Goal: Transaction & Acquisition: Book appointment/travel/reservation

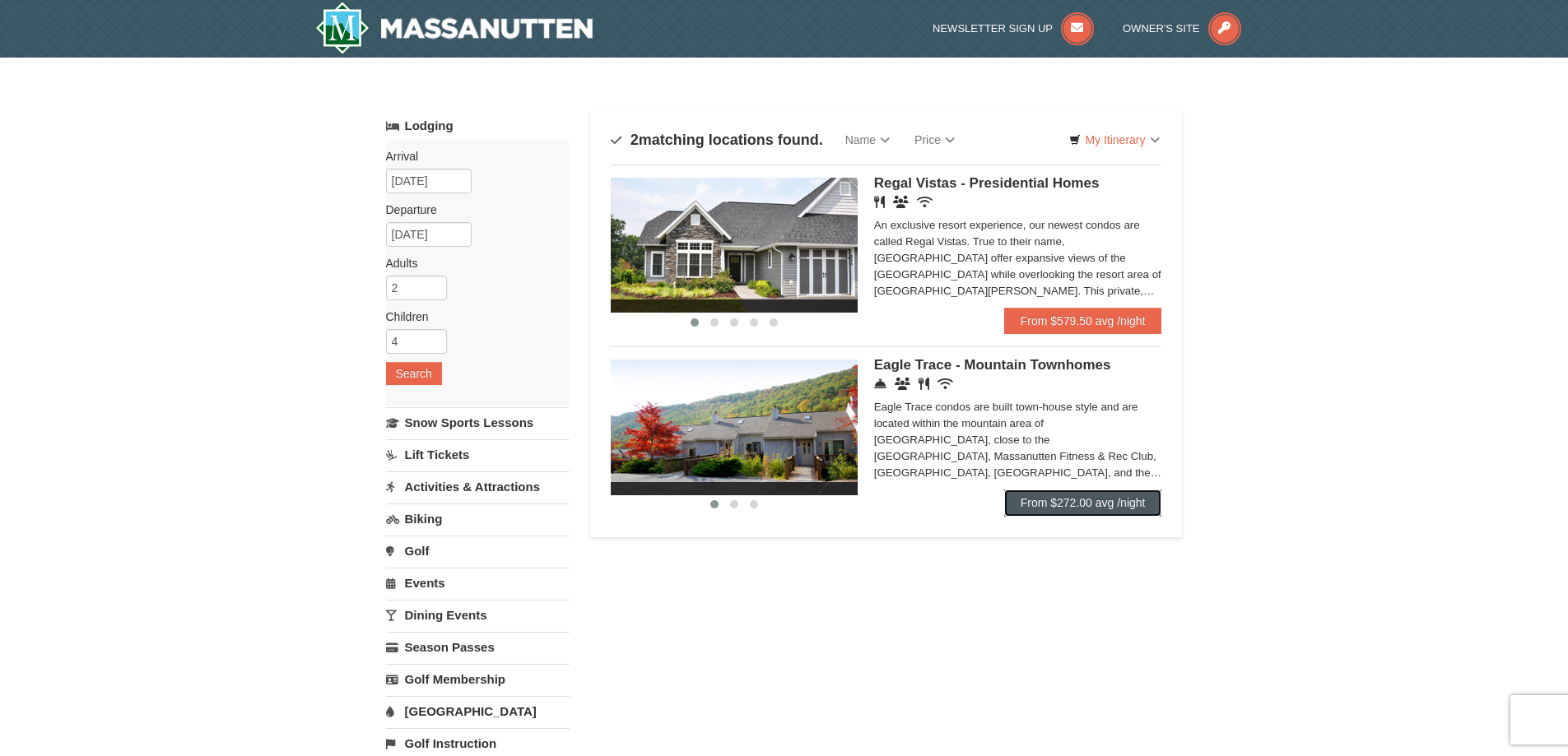
click at [1073, 506] on link "From $272.00 avg /night" at bounding box center [1083, 502] width 158 height 26
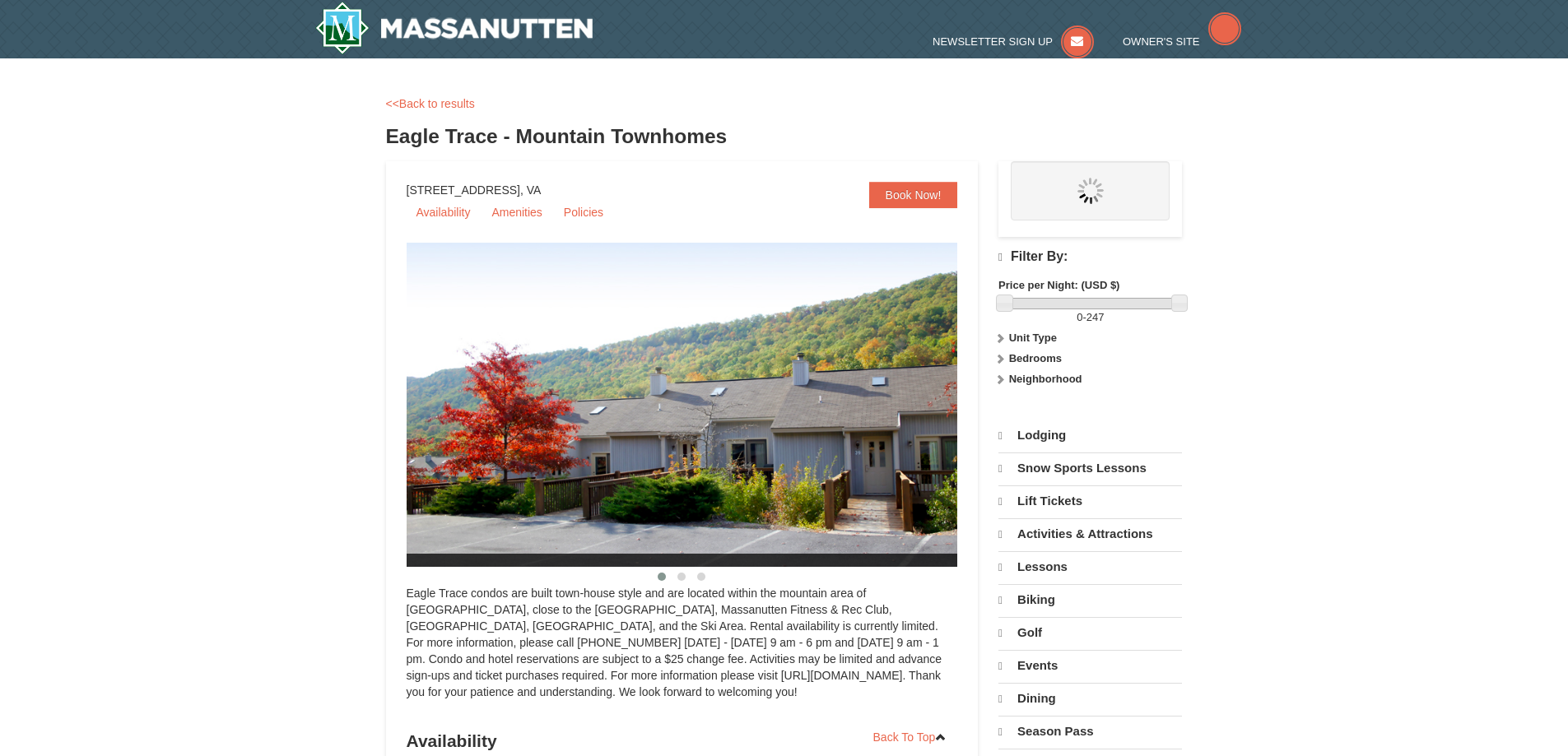
select select "10"
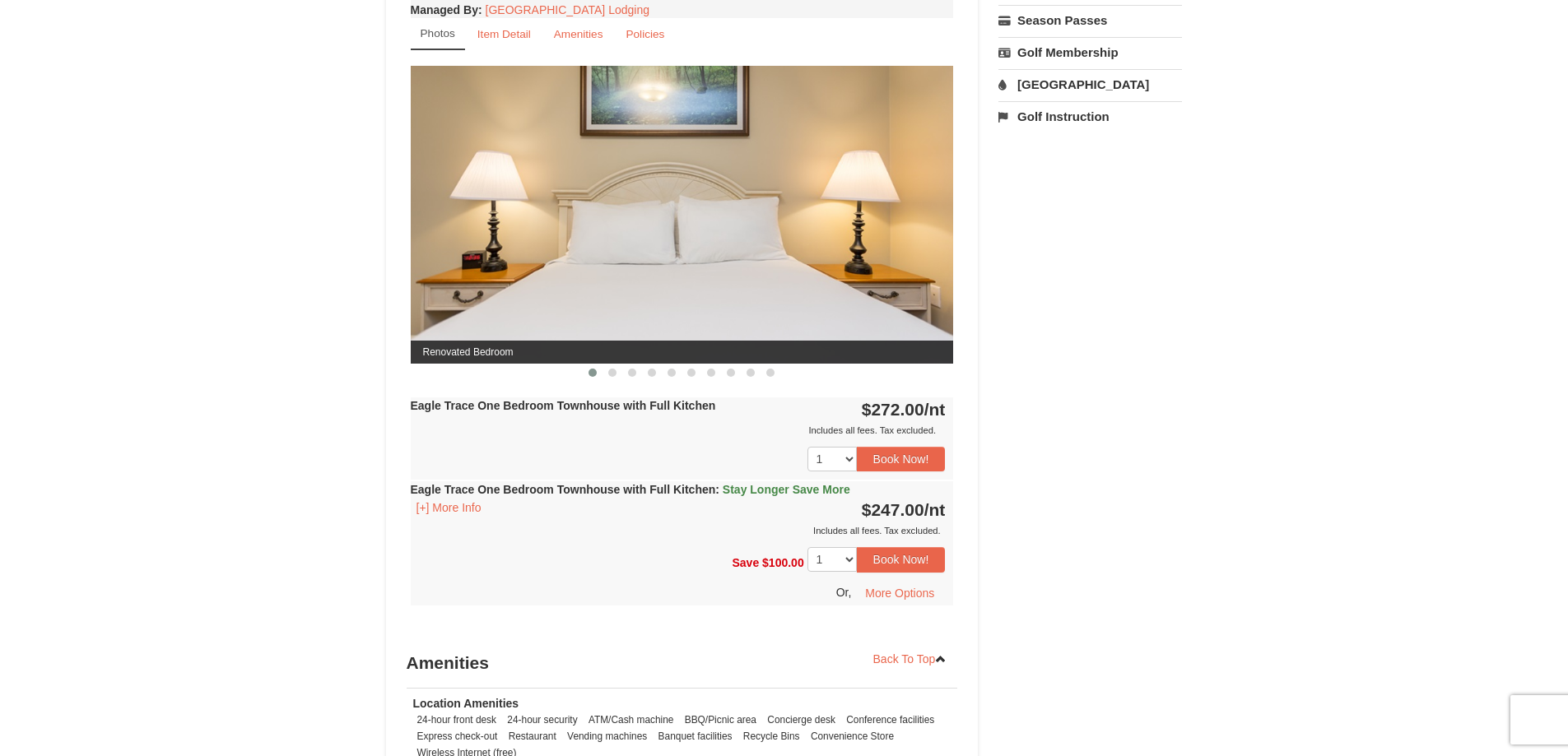
scroll to position [576, 0]
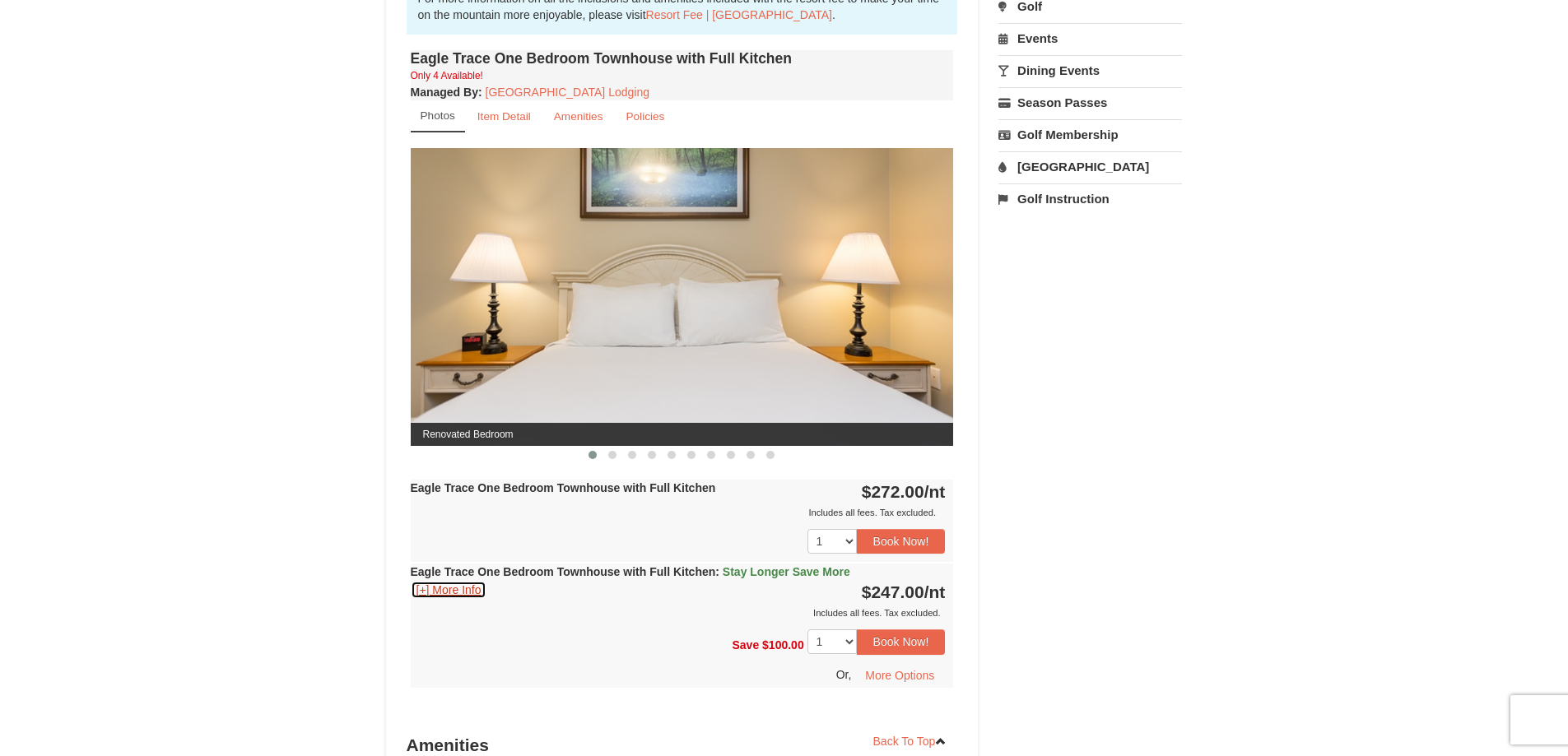
click at [426, 592] on button "[+] More Info" at bounding box center [448, 590] width 76 height 18
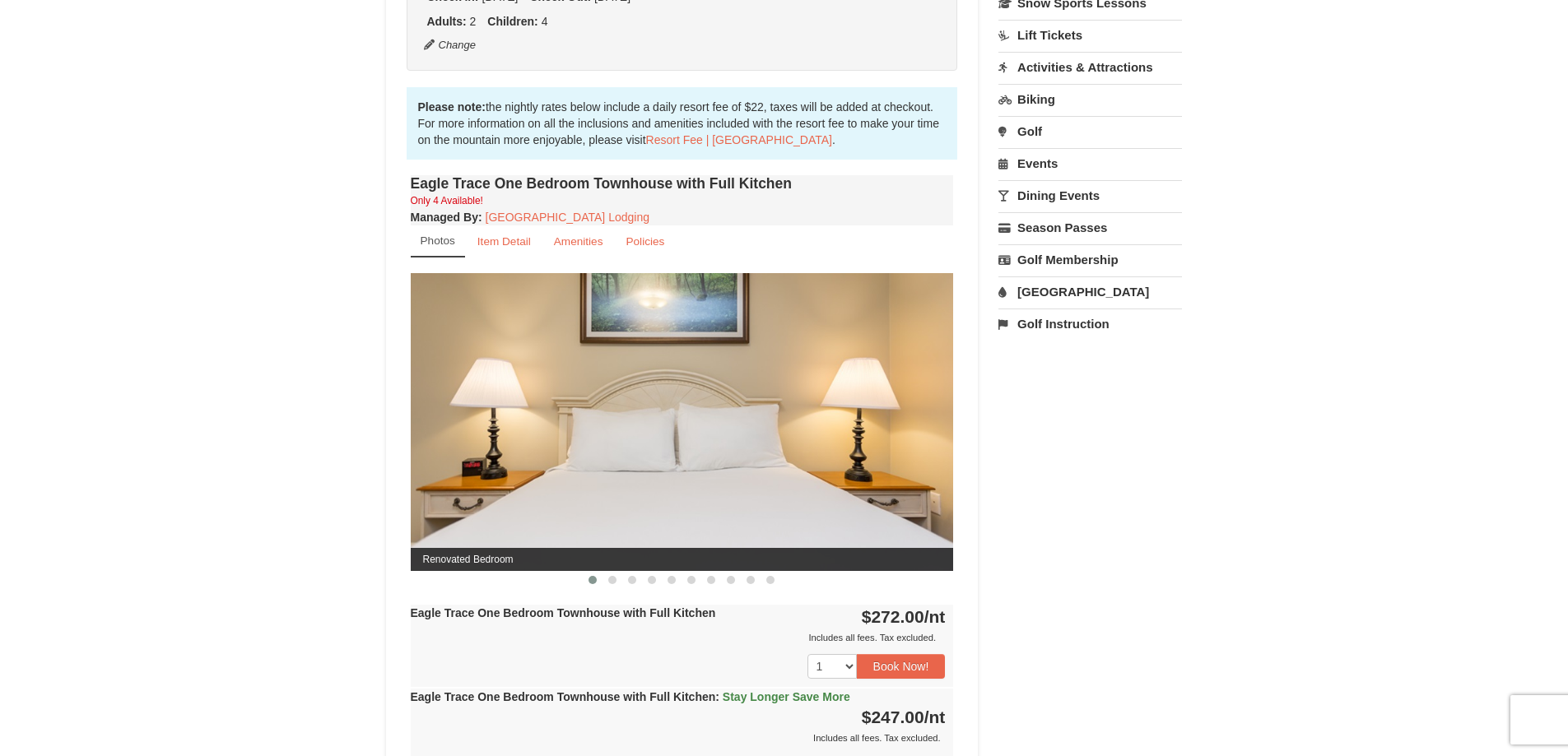
scroll to position [411, 0]
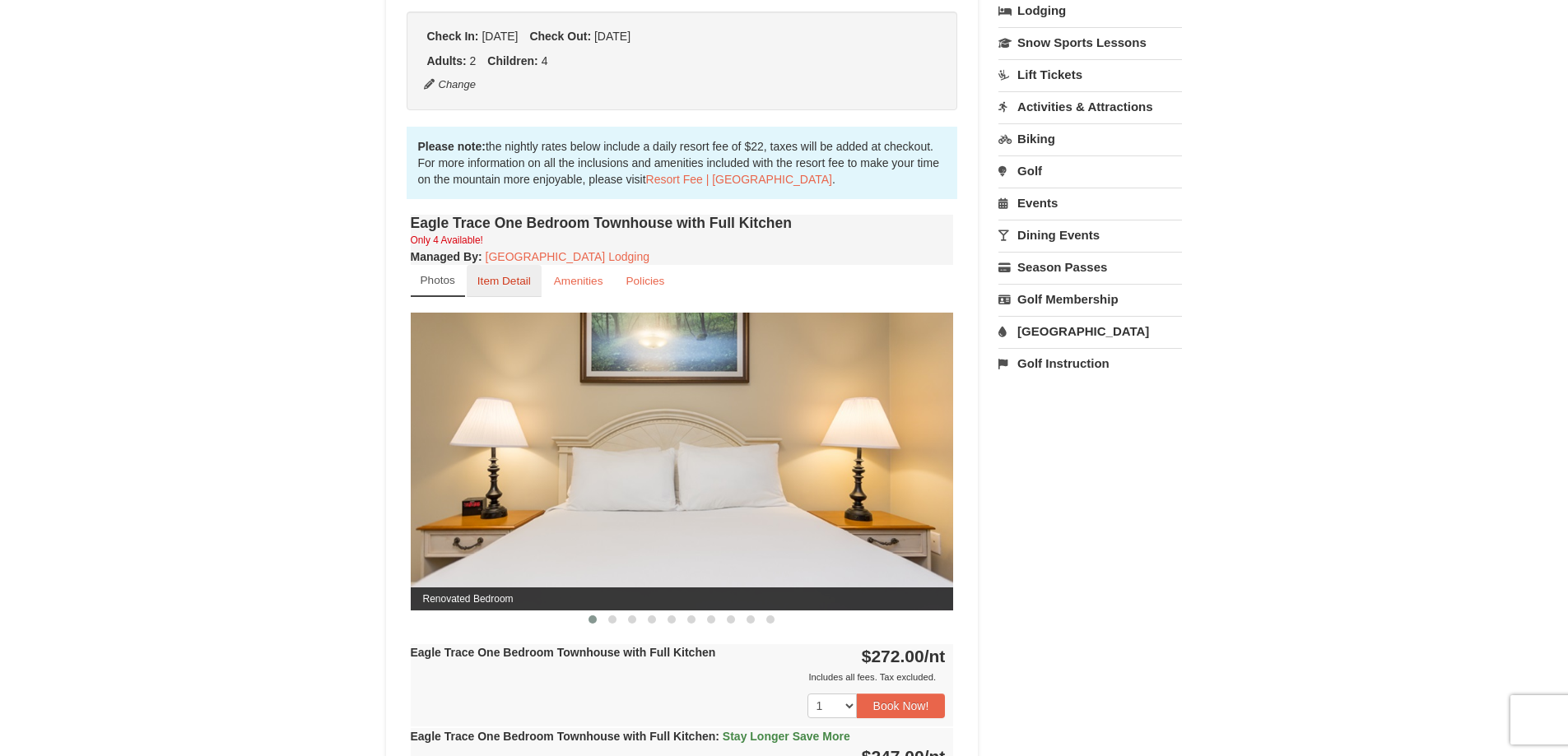
click at [524, 283] on small "Item Detail" at bounding box center [504, 281] width 54 height 13
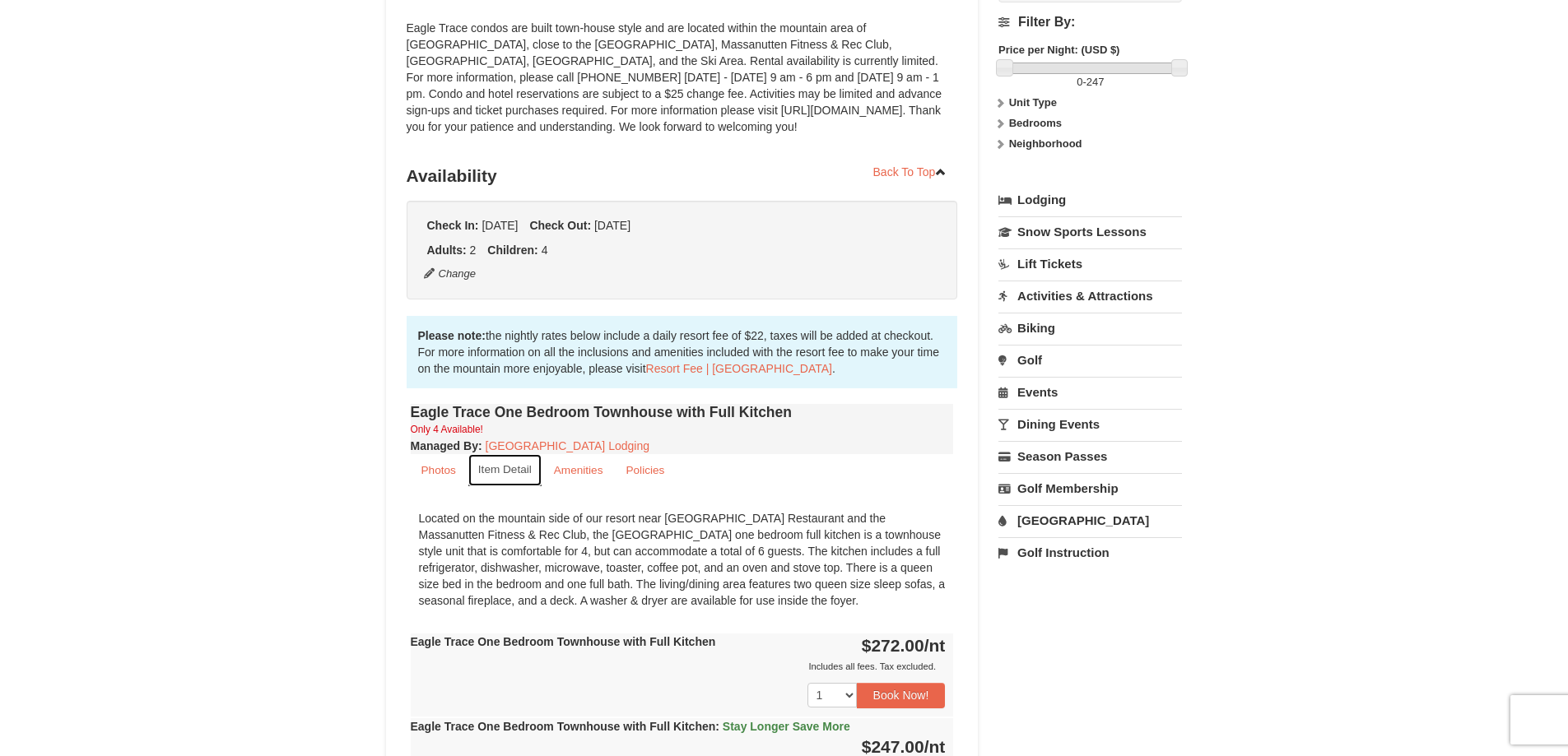
scroll to position [247, 0]
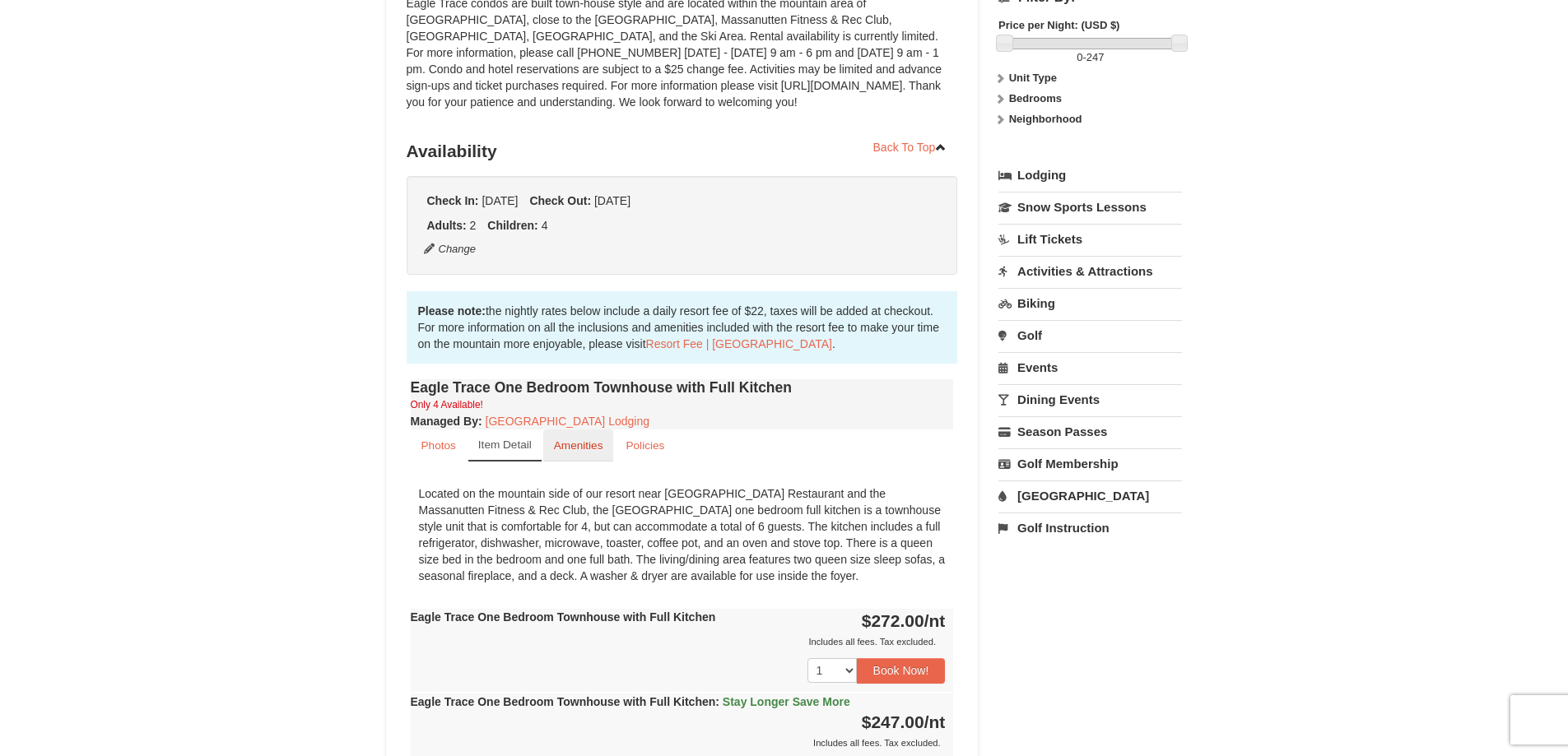
click at [587, 439] on small "Amenities" at bounding box center [578, 445] width 49 height 13
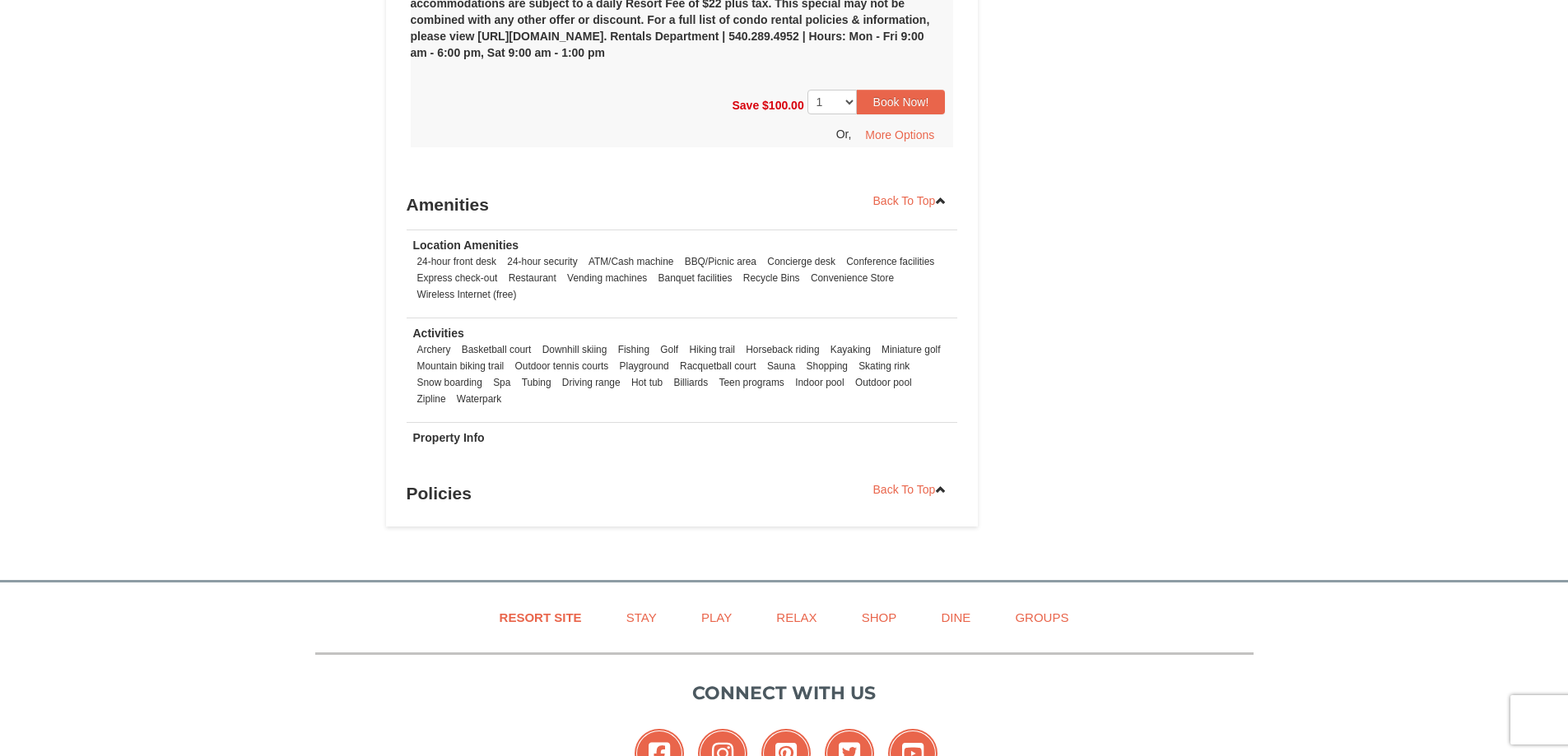
scroll to position [1234, 0]
